Goal: Transaction & Acquisition: Purchase product/service

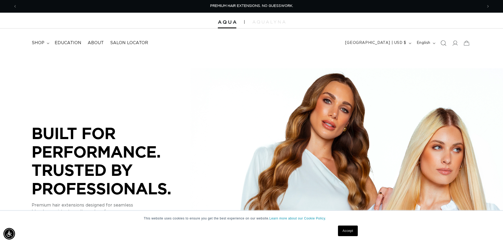
click at [444, 45] on icon "Search" at bounding box center [444, 43] width 6 height 6
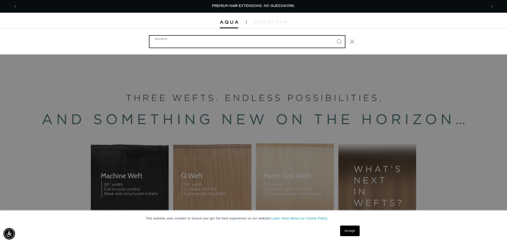
click at [236, 39] on input "Search" at bounding box center [246, 42] width 195 height 12
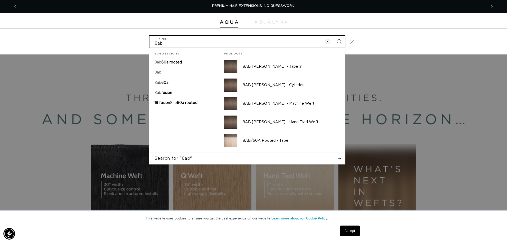
type input "8ab"
click at [333, 36] on button "Search" at bounding box center [339, 42] width 12 height 12
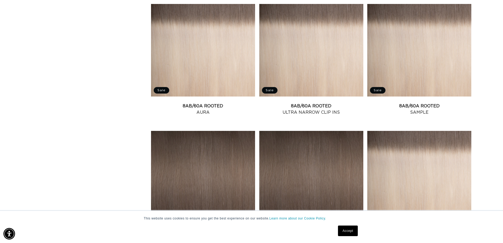
scroll to position [555, 0]
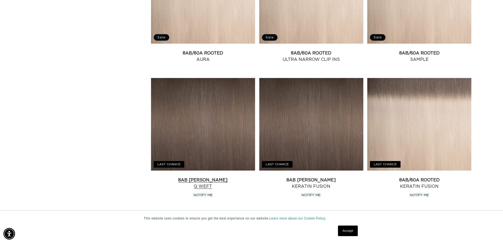
click at [204, 180] on link "8AB [PERSON_NAME] Q Weft" at bounding box center [203, 183] width 104 height 13
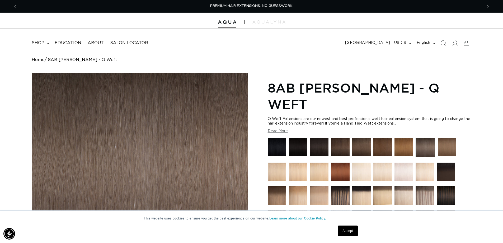
click at [442, 40] on span "Search" at bounding box center [444, 43] width 12 height 12
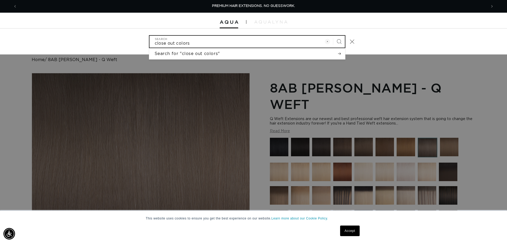
type input "close out colors"
click at [333, 36] on button "Search" at bounding box center [339, 42] width 12 height 12
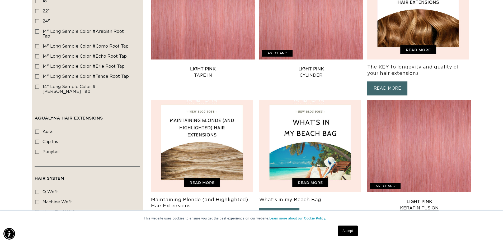
scroll to position [132, 0]
